Goal: Information Seeking & Learning: Learn about a topic

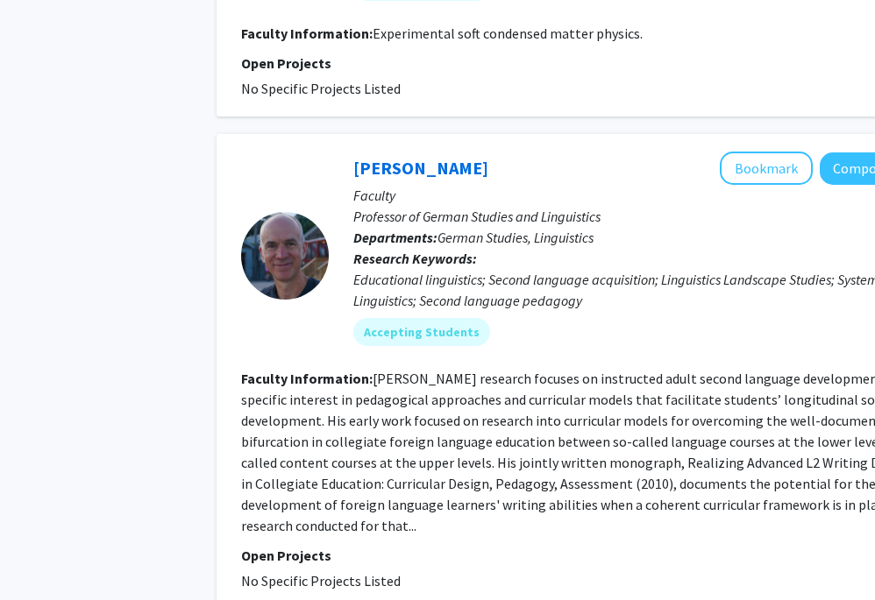
scroll to position [5719, 60]
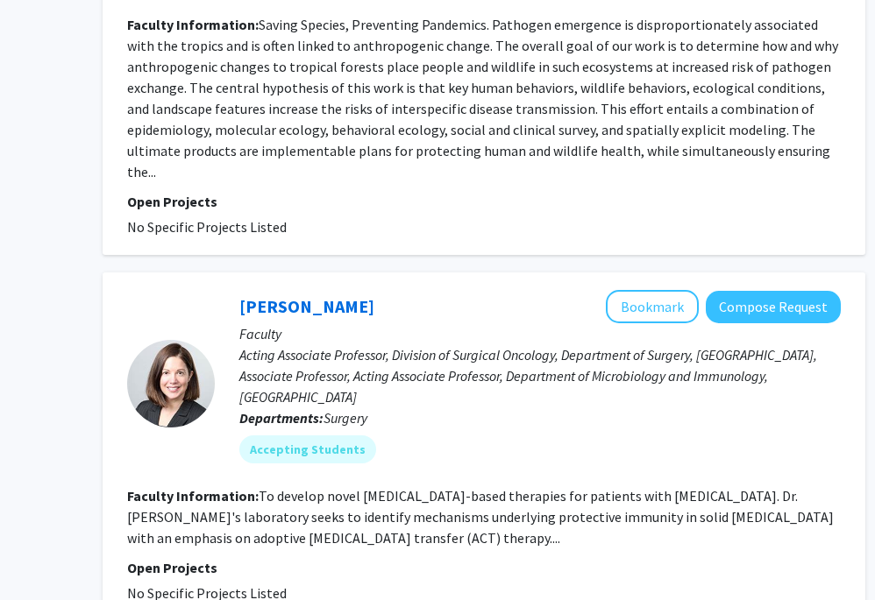
scroll to position [827, 177]
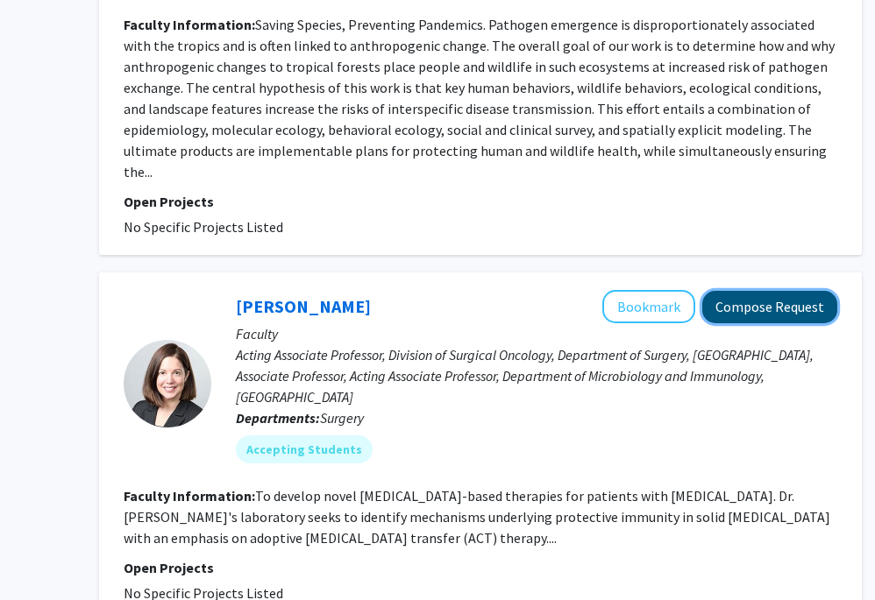
click at [778, 291] on button "Compose Request" at bounding box center [769, 307] width 135 height 32
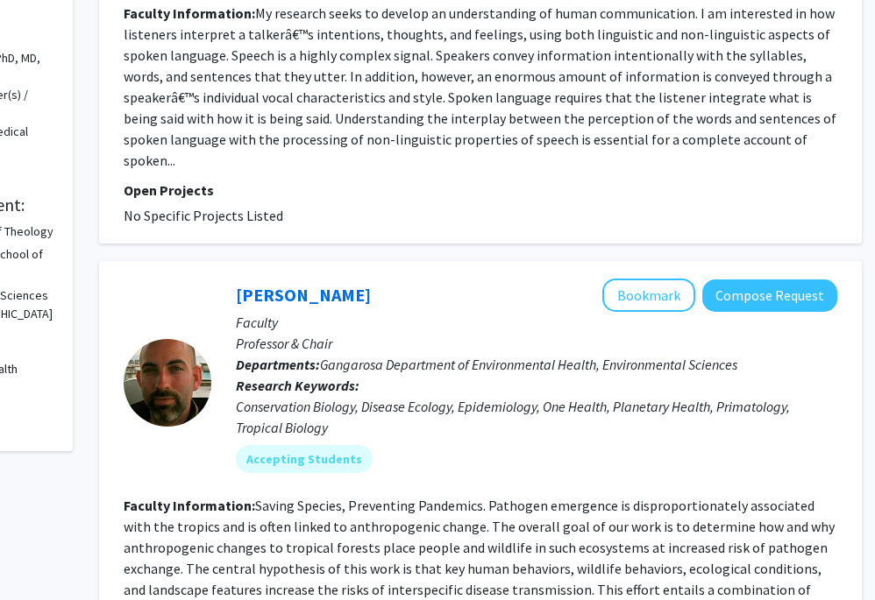
scroll to position [0, 177]
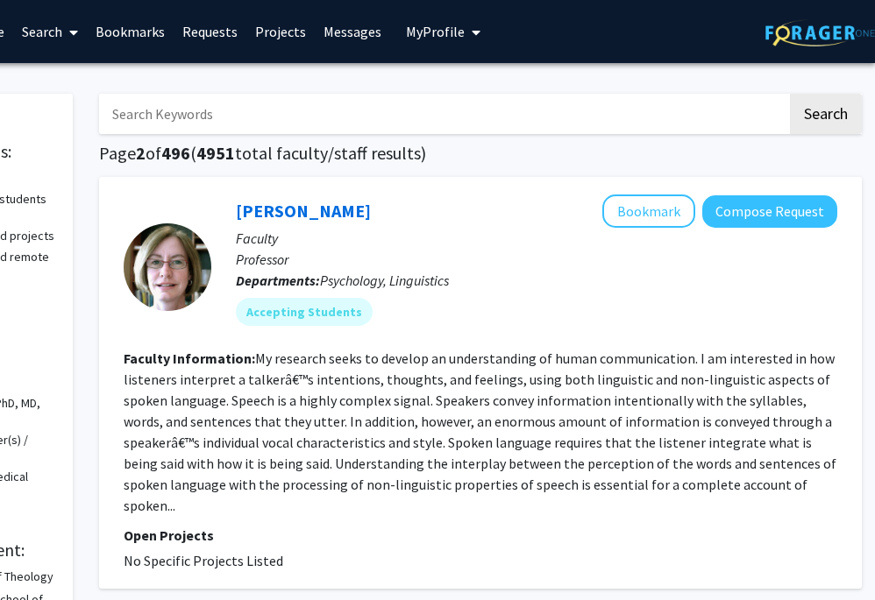
click at [207, 113] on input "Search Keywords" at bounding box center [443, 114] width 688 height 40
type input "obgyn"
click at [778, 94] on button "Search" at bounding box center [826, 114] width 72 height 40
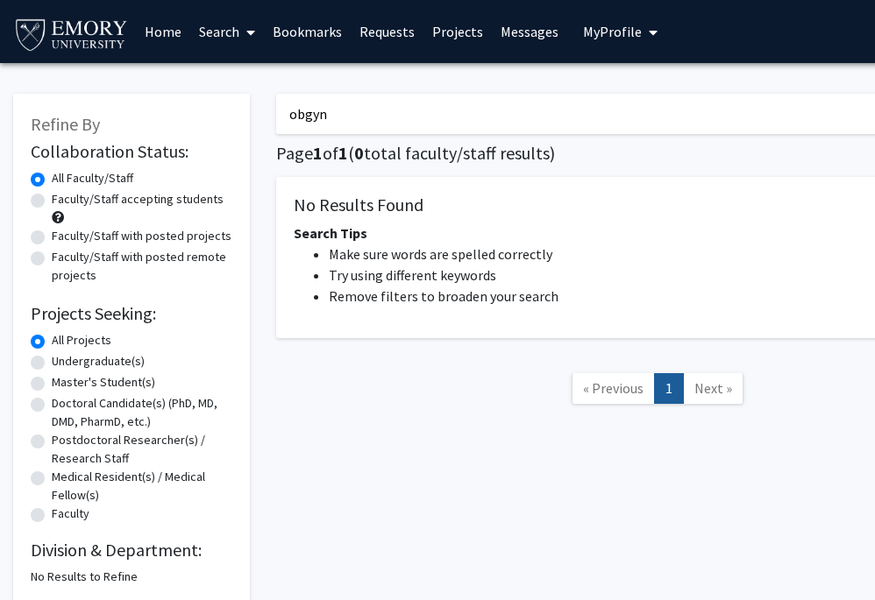
drag, startPoint x: 340, startPoint y: 115, endPoint x: 287, endPoint y: 115, distance: 53.5
click at [287, 115] on input "obgyn" at bounding box center [620, 114] width 688 height 40
type input "obstetrics"
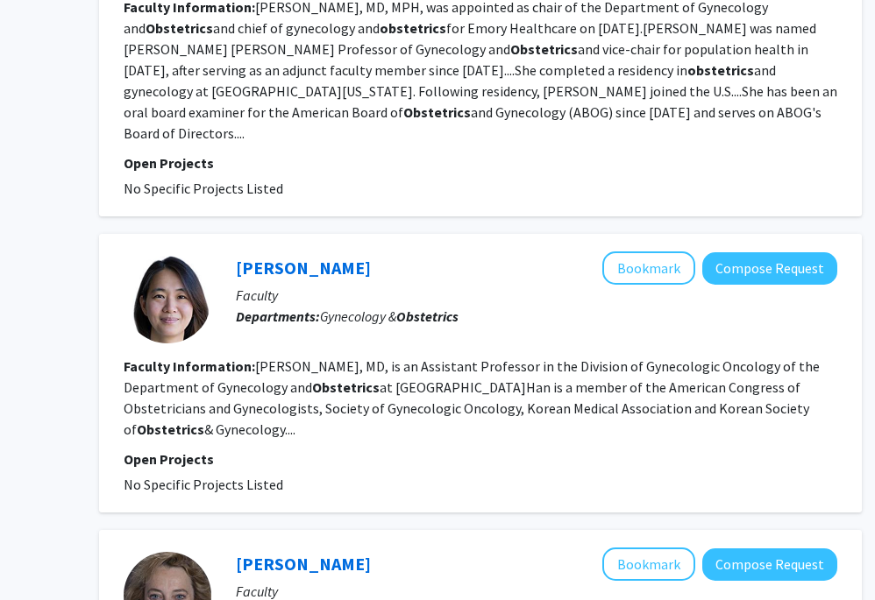
scroll to position [944, 177]
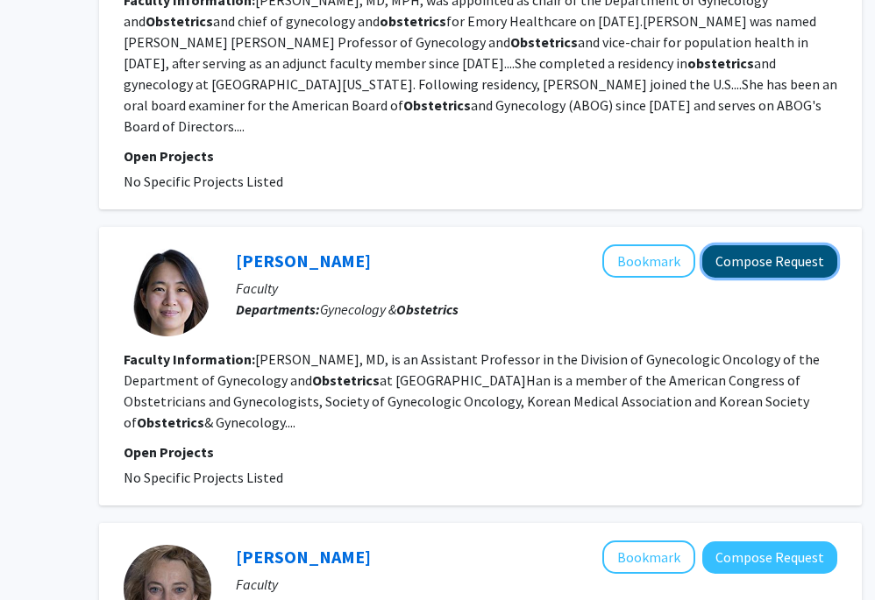
click at [778, 245] on button "Compose Request" at bounding box center [769, 261] width 135 height 32
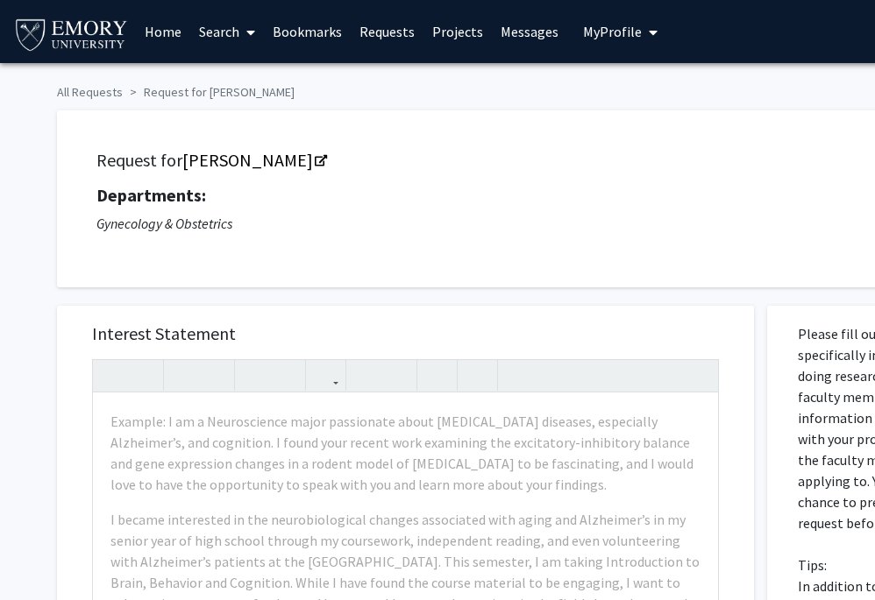
click at [82, 25] on img at bounding box center [71, 33] width 117 height 39
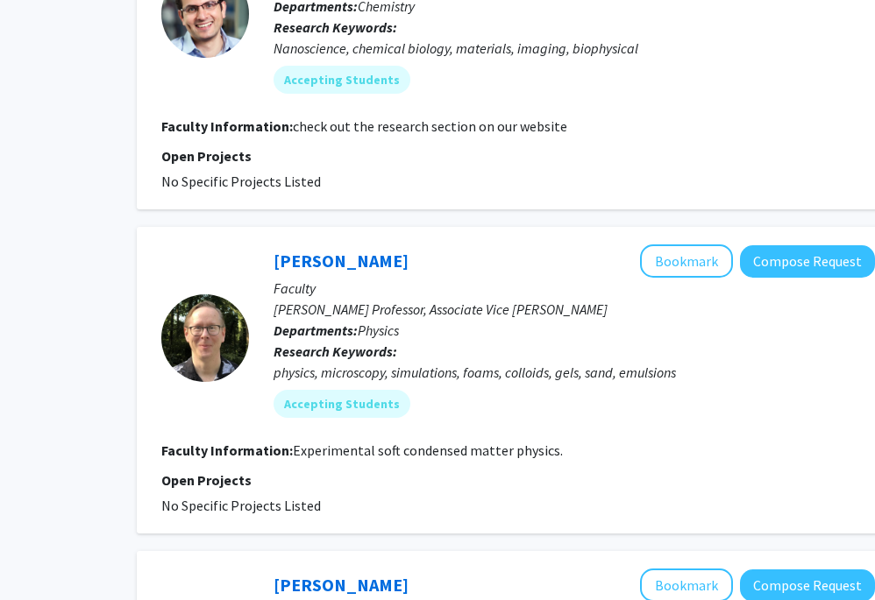
scroll to position [5250, 139]
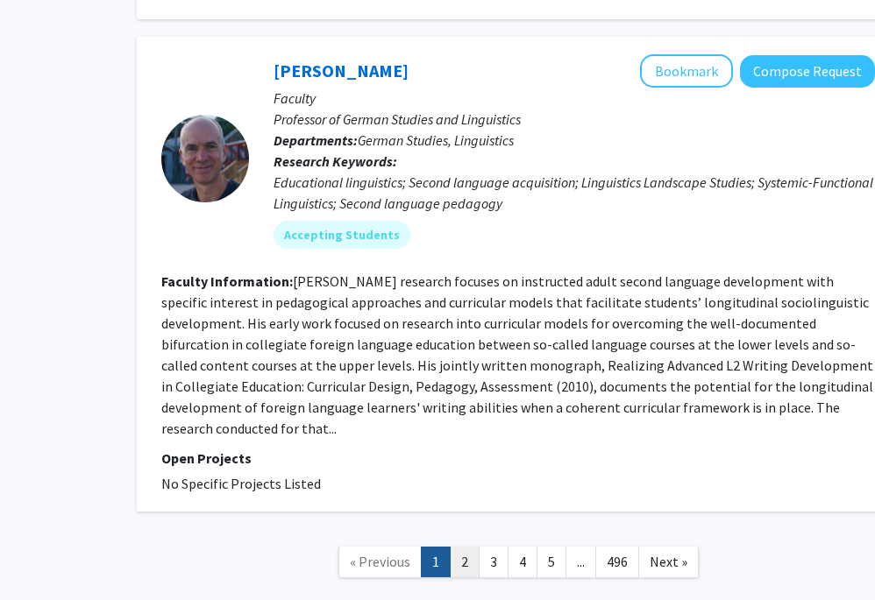
click at [466, 547] on link "2" at bounding box center [465, 562] width 30 height 31
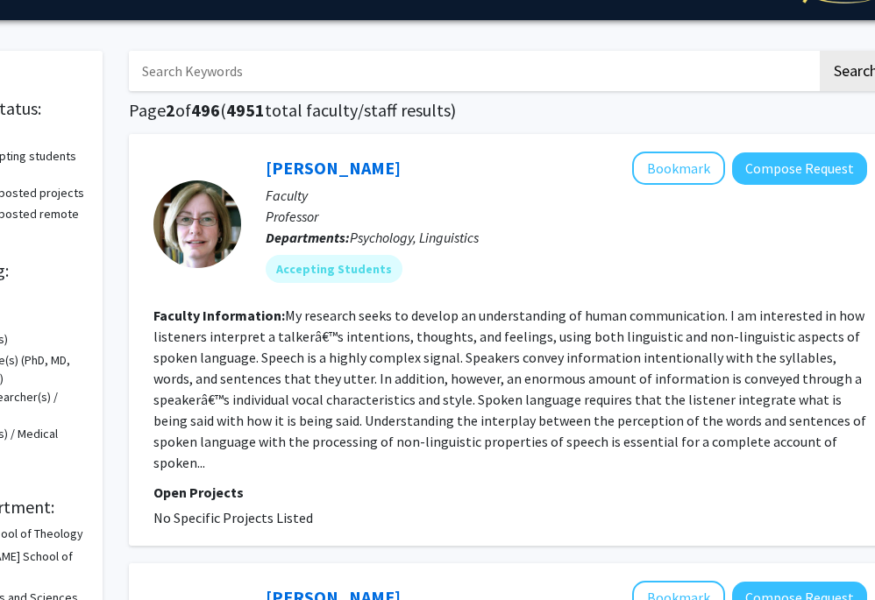
scroll to position [0, 147]
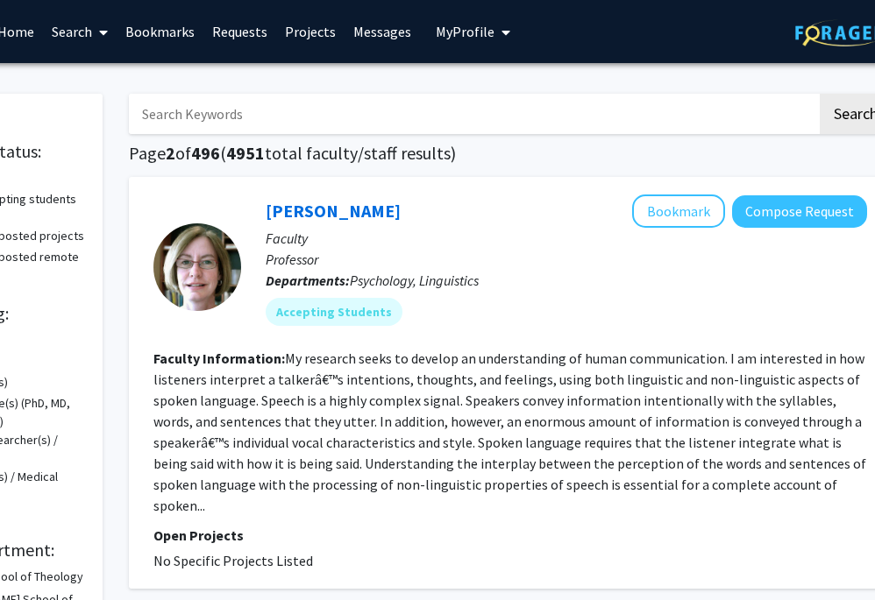
click at [354, 131] on input "Search Keywords" at bounding box center [473, 114] width 688 height 40
type input "biology"
click at [820, 94] on button "Search" at bounding box center [856, 114] width 72 height 40
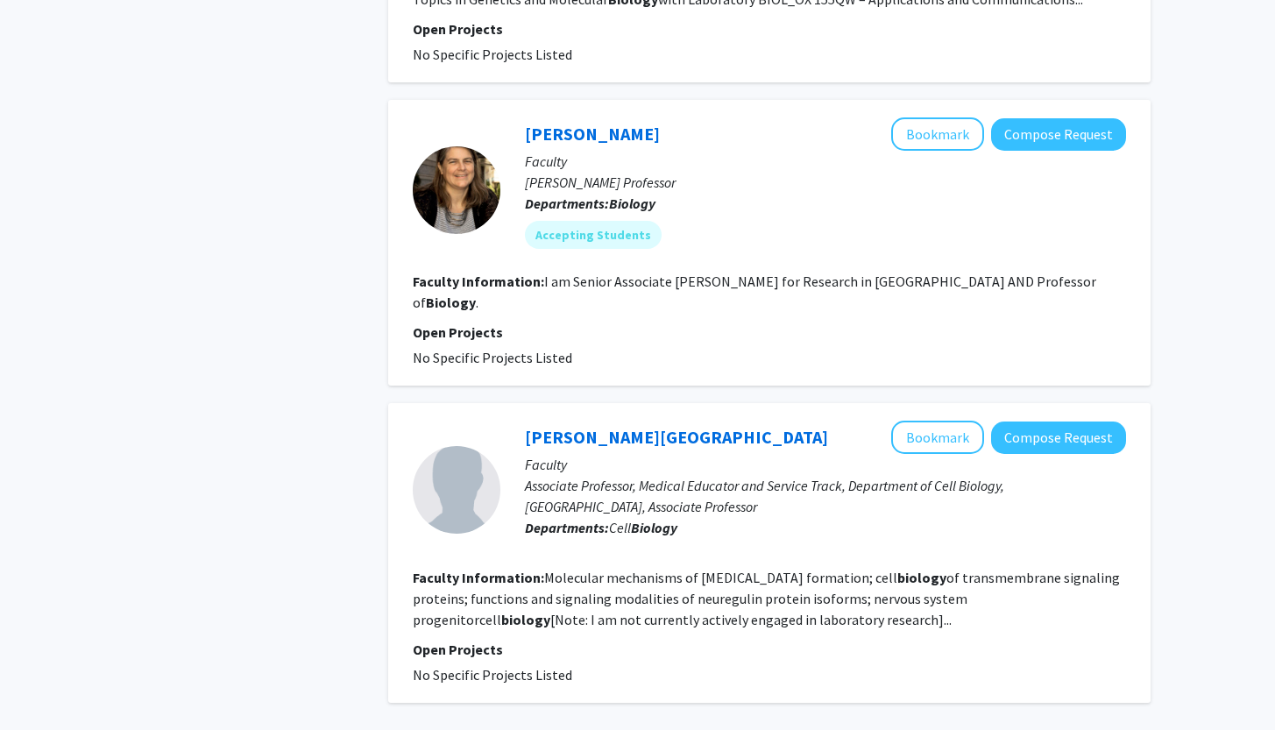
scroll to position [3533, 0]
